Goal: Information Seeking & Learning: Learn about a topic

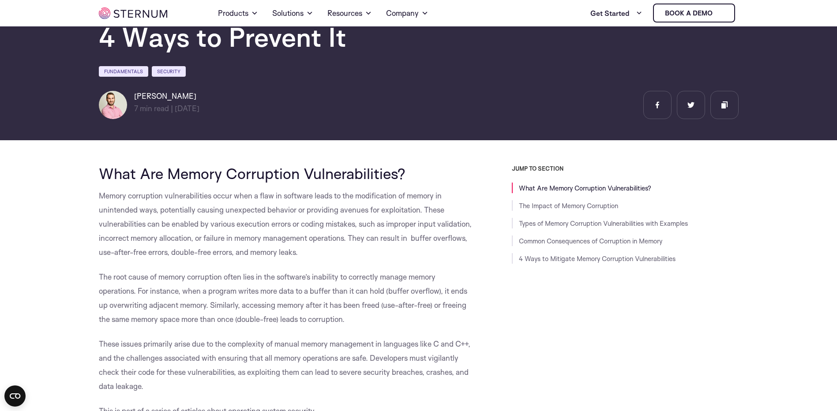
scroll to position [84, 0]
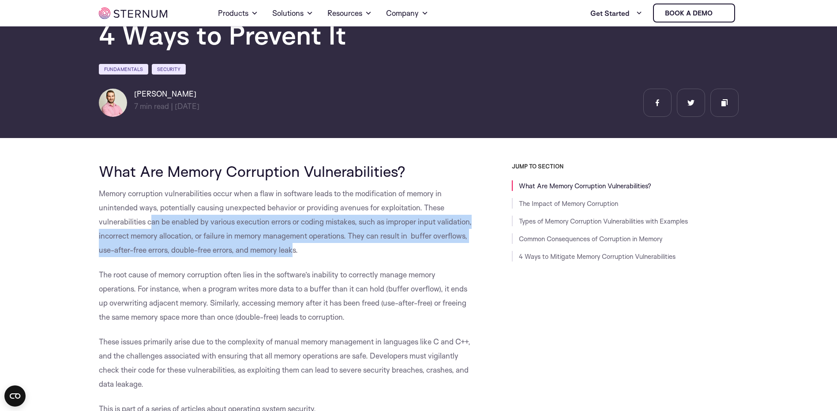
drag, startPoint x: 151, startPoint y: 222, endPoint x: 330, endPoint y: 251, distance: 180.6
click at [330, 251] on span "Memory corruption vulnerabilities occur when a flaw in software leads to the mo…" at bounding box center [285, 222] width 373 height 66
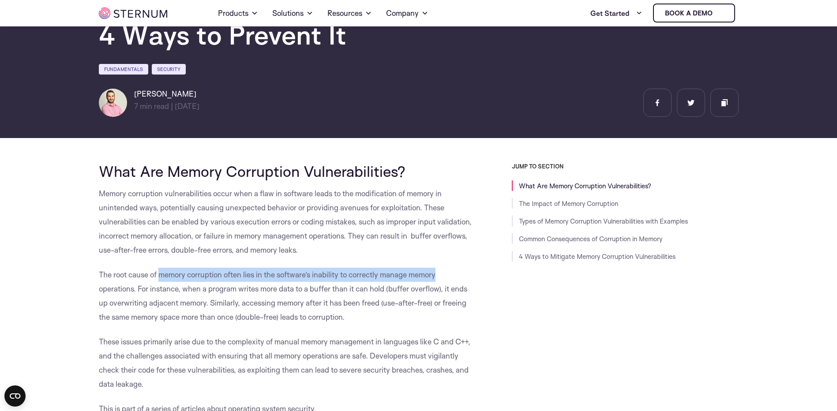
drag, startPoint x: 159, startPoint y: 276, endPoint x: 446, endPoint y: 277, distance: 287.2
click at [446, 277] on p "The root cause of memory corruption often lies in the software’s inability to c…" at bounding box center [285, 296] width 373 height 56
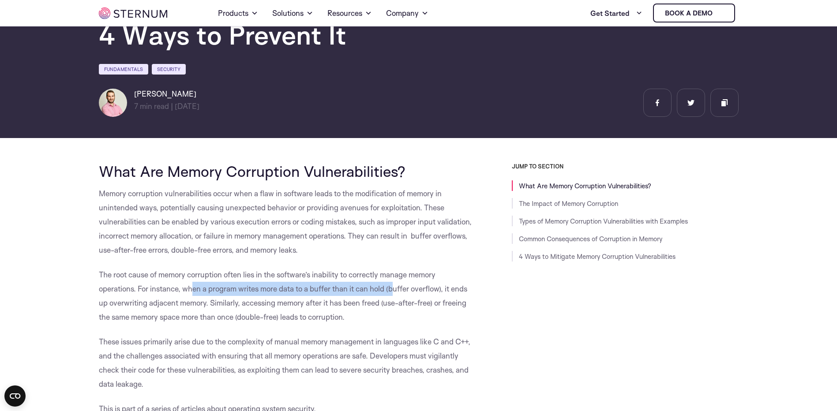
drag, startPoint x: 191, startPoint y: 290, endPoint x: 397, endPoint y: 291, distance: 205.6
click at [397, 291] on span "The root cause of memory corruption often lies in the software’s inability to c…" at bounding box center [283, 296] width 368 height 52
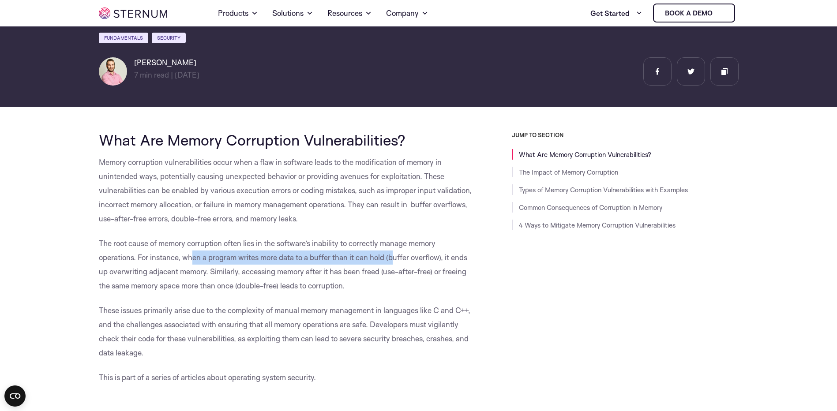
scroll to position [128, 0]
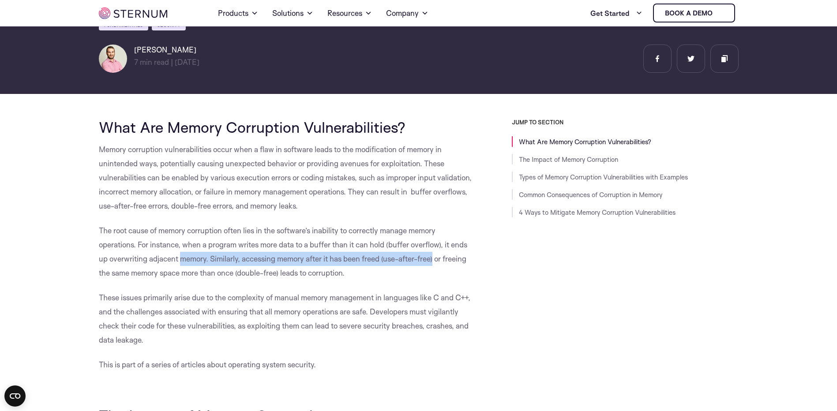
drag, startPoint x: 182, startPoint y: 257, endPoint x: 435, endPoint y: 260, distance: 252.8
click at [435, 260] on span "The root cause of memory corruption often lies in the software’s inability to c…" at bounding box center [283, 252] width 368 height 52
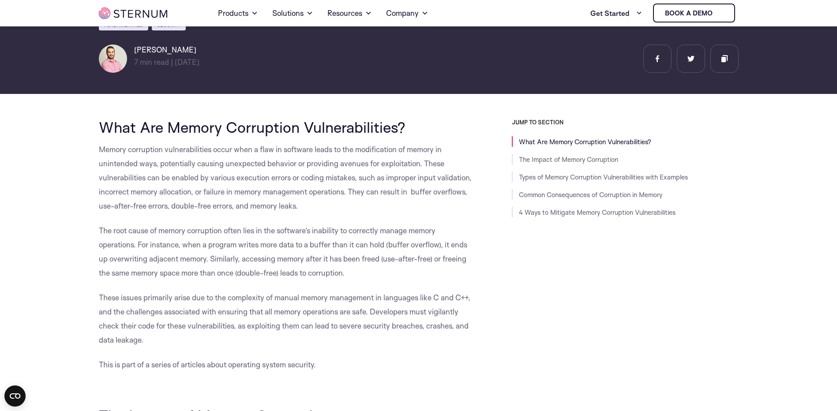
click at [296, 270] on span "The root cause of memory corruption often lies in the software’s inability to c…" at bounding box center [283, 252] width 368 height 52
